Goal: Task Accomplishment & Management: Use online tool/utility

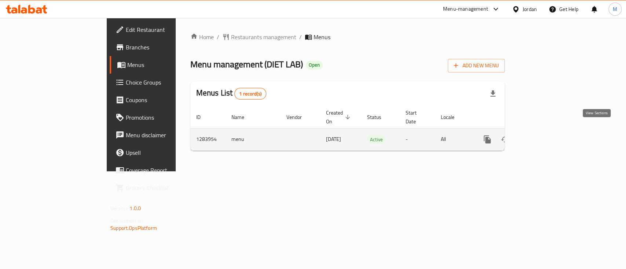
click at [549, 131] on link "enhanced table" at bounding box center [540, 140] width 18 height 18
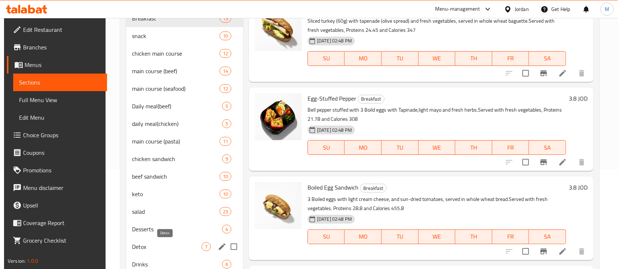
scroll to position [126, 0]
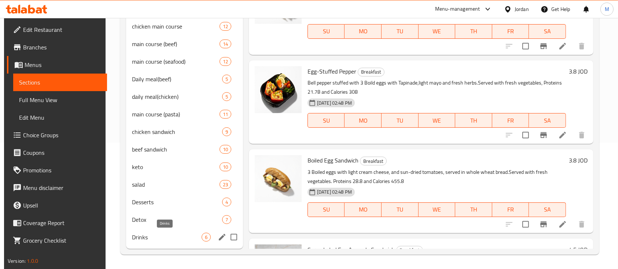
click at [141, 239] on span "Drinks" at bounding box center [167, 237] width 70 height 9
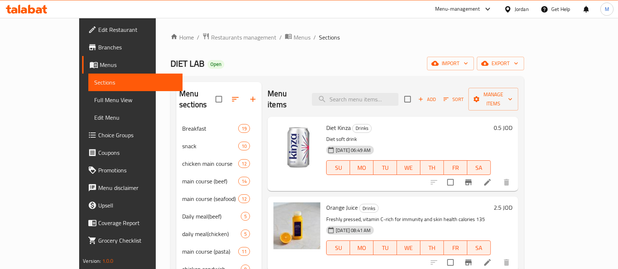
click at [437, 97] on span "Add" at bounding box center [427, 99] width 20 height 8
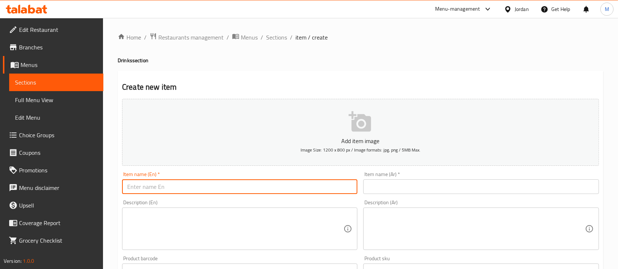
drag, startPoint x: 269, startPoint y: 189, endPoint x: 277, endPoint y: 187, distance: 7.6
click at [269, 189] on input "text" at bounding box center [239, 187] width 235 height 15
paste input "Inner peace Detox"
type input "Inner peace Detox"
click at [428, 186] on input "text" at bounding box center [480, 187] width 235 height 15
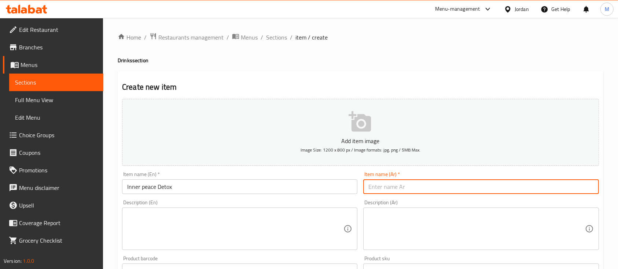
paste input "Inner peace Detox"
type input "Inner peace Detox"
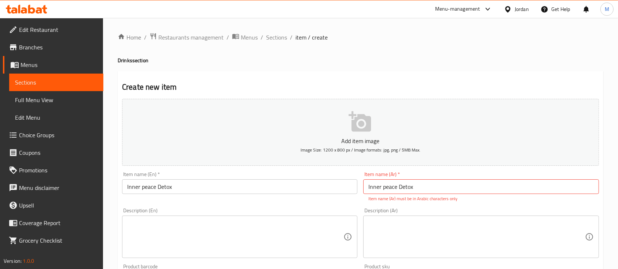
click at [340, 203] on div "Add item image Image Size: 1200 x 800 px / Image formats: jpg, png / 5MB Max. I…" at bounding box center [360, 258] width 483 height 324
drag, startPoint x: 430, startPoint y: 183, endPoint x: 366, endPoint y: 188, distance: 63.6
click at [366, 188] on input "Inner peace Detox" at bounding box center [480, 187] width 235 height 15
click at [322, 207] on div "Description (En) Description (En)" at bounding box center [239, 233] width 241 height 56
click at [462, 55] on div "Home / Restaurants management / Menus / Sections / item / create Drinks section…" at bounding box center [361, 272] width 486 height 479
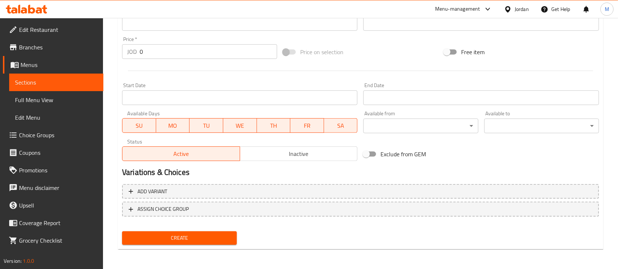
scroll to position [257, 0]
